Goal: Information Seeking & Learning: Learn about a topic

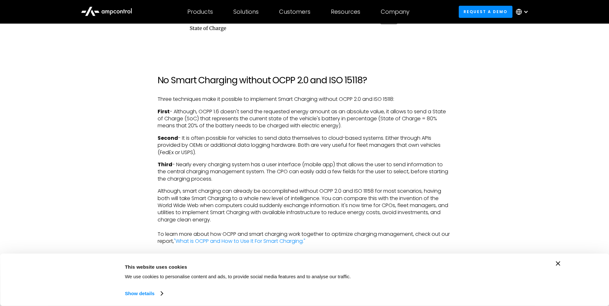
scroll to position [1112, 0]
drag, startPoint x: 350, startPoint y: 132, endPoint x: 155, endPoint y: 119, distance: 196.0
copy p "First - Although, OCPP 1.6 doesn't send the requested energy amount as an absol…"
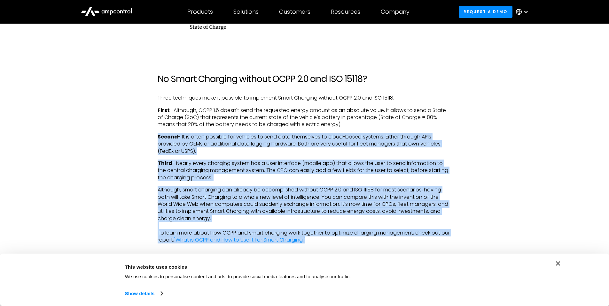
drag, startPoint x: 158, startPoint y: 143, endPoint x: 335, endPoint y: 245, distance: 204.3
copy div "Loremi - Do si ametc adipisci eli seddoeiu te inci utla etdolorema al enima-min…"
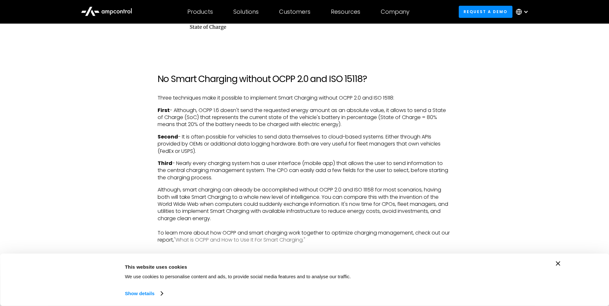
click at [275, 244] on link ""What is OCPP and How to Use It For Smart Charging."" at bounding box center [239, 239] width 131 height 7
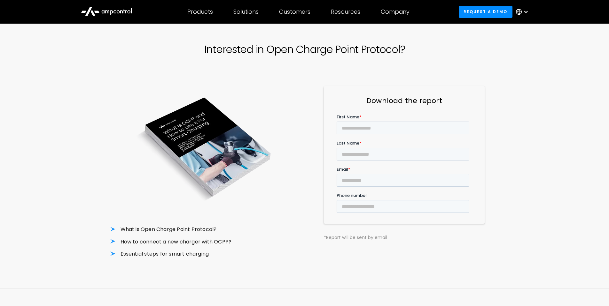
scroll to position [38, 0]
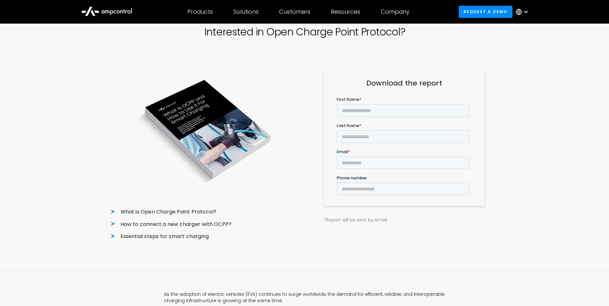
click at [112, 235] on li "Essential steps for smart charging" at bounding box center [204, 236] width 189 height 7
click at [142, 238] on li "Essential steps for smart charging" at bounding box center [204, 236] width 189 height 7
click at [144, 238] on li "Essential steps for smart charging" at bounding box center [204, 236] width 189 height 7
click at [235, 246] on div "Interested in Open Charge Point Protocol? What is Open Charge Point Protocol? H…" at bounding box center [304, 133] width 389 height 275
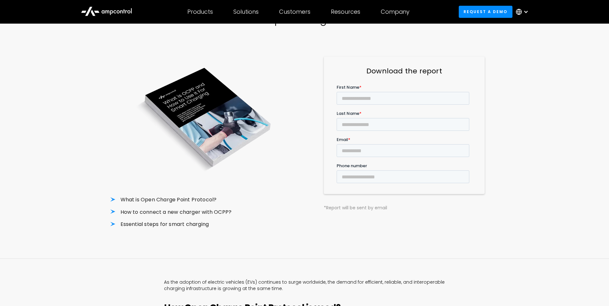
scroll to position [0, 0]
